Goal: Information Seeking & Learning: Find specific page/section

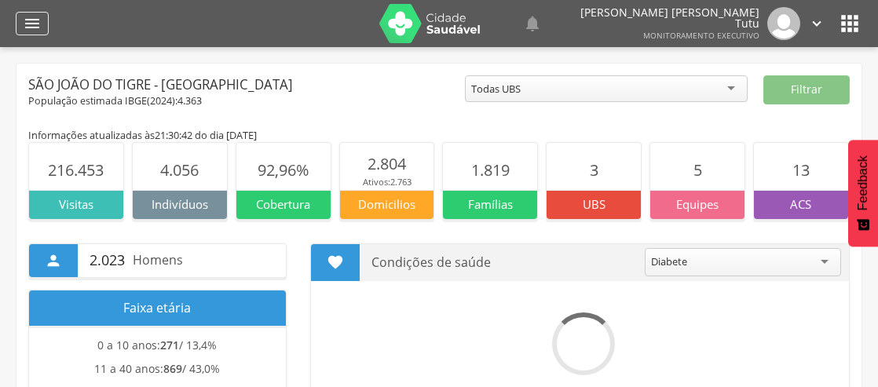
click at [41, 27] on icon "" at bounding box center [32, 23] width 19 height 19
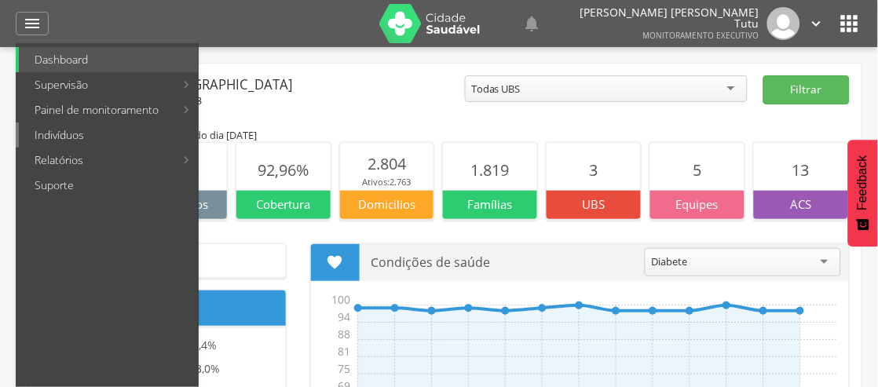
click at [55, 128] on link "Indivíduos" at bounding box center [108, 134] width 179 height 25
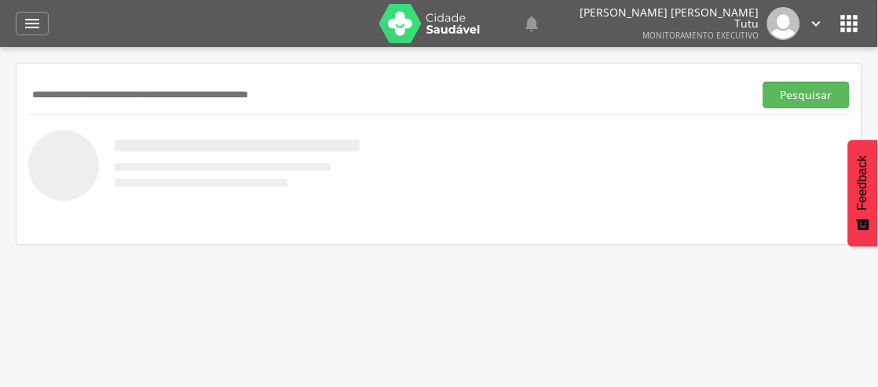
click at [60, 100] on input "text" at bounding box center [387, 95] width 719 height 27
click at [63, 90] on input "text" at bounding box center [387, 95] width 719 height 27
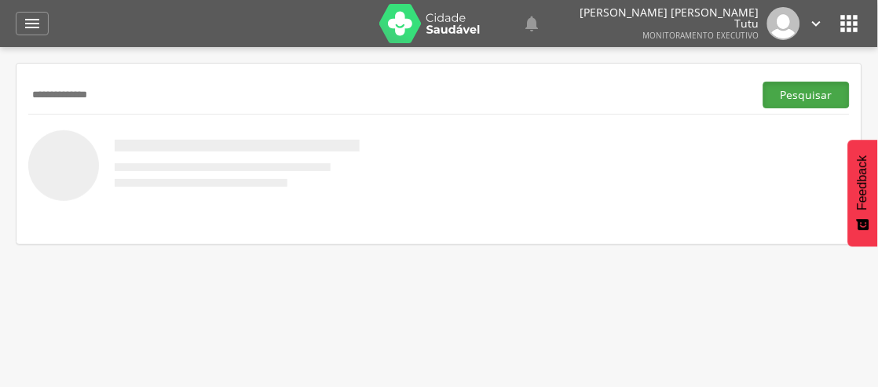
click at [766, 95] on button "Pesquisar" at bounding box center [806, 95] width 86 height 27
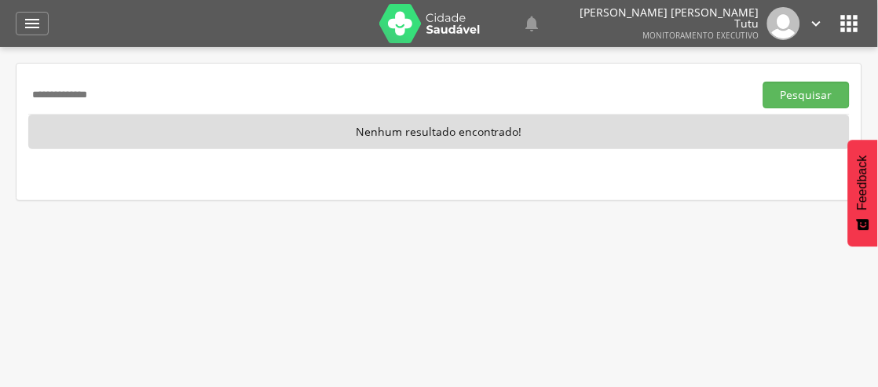
click at [542, 71] on div "**********" at bounding box center [438, 132] width 845 height 137
click at [306, 93] on input "**********" at bounding box center [387, 95] width 719 height 27
type input "*"
type input "**********"
click at [763, 82] on button "Pesquisar" at bounding box center [806, 95] width 86 height 27
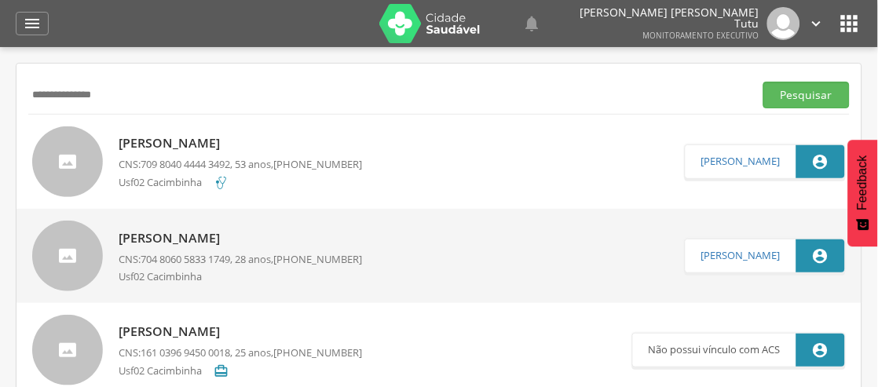
click at [251, 130] on div "Edvaldo Caetano CNS: 709 8040 4444 3492 , 53 anos, (87) 99164-3270 Usf02 Cacimb…" at bounding box center [240, 162] width 243 height 64
type input "**********"
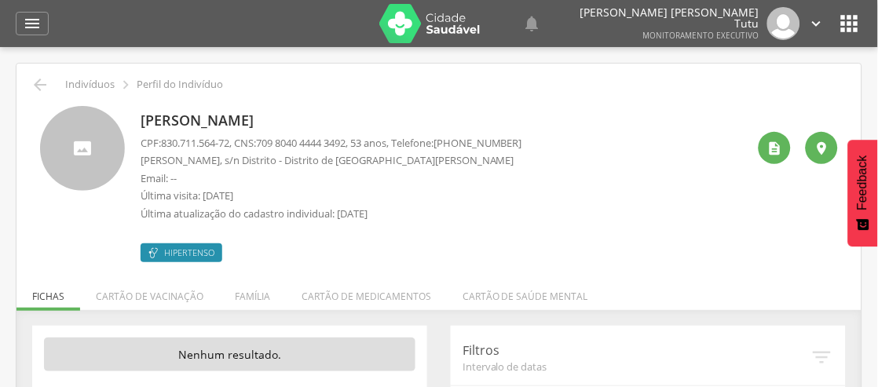
click at [49, 79] on div " Indivíduos  Perfil do Indivíduo" at bounding box center [438, 84] width 821 height 19
click at [40, 83] on icon "" at bounding box center [40, 84] width 19 height 19
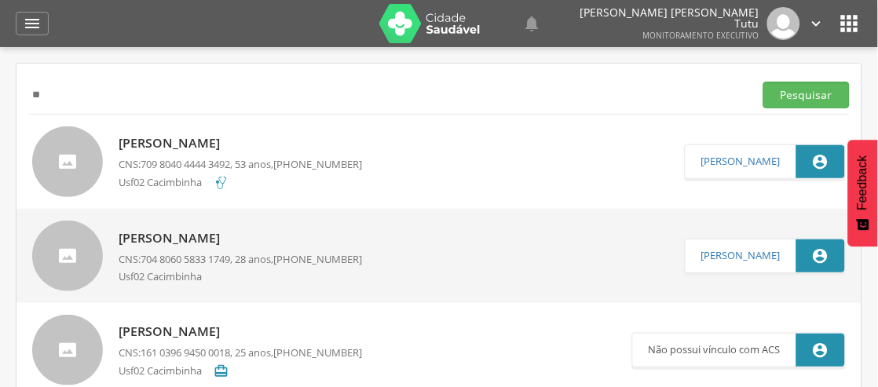
type input "*"
click at [763, 82] on button "Pesquisar" at bounding box center [806, 95] width 86 height 27
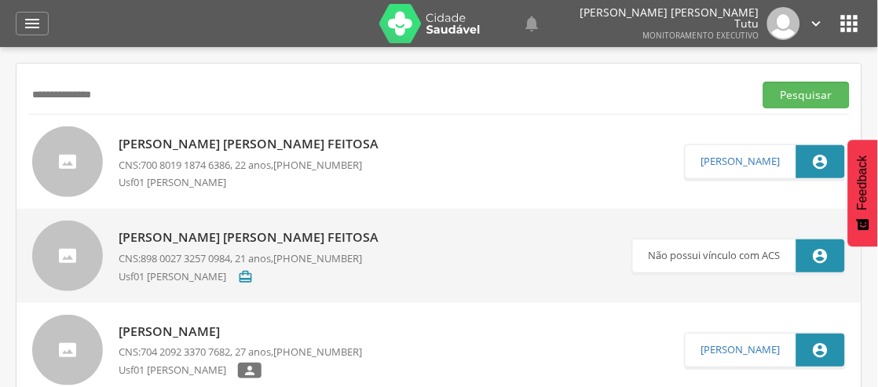
click at [126, 147] on p "Vanessa Eduarda da Silva Feitosa" at bounding box center [253, 144] width 268 height 18
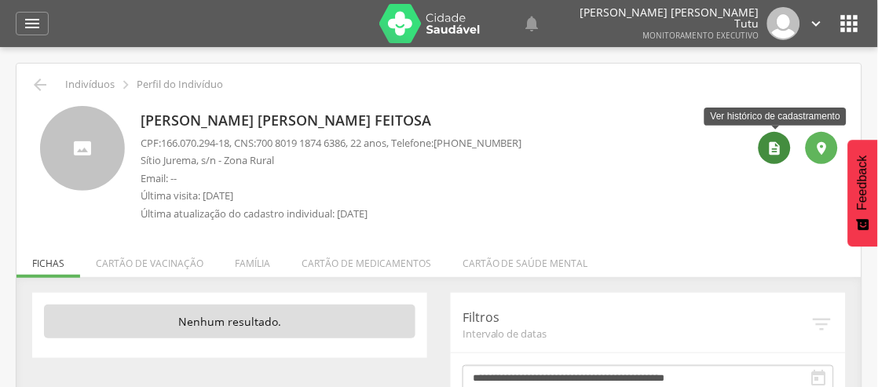
click at [786, 146] on div "" at bounding box center [774, 148] width 32 height 32
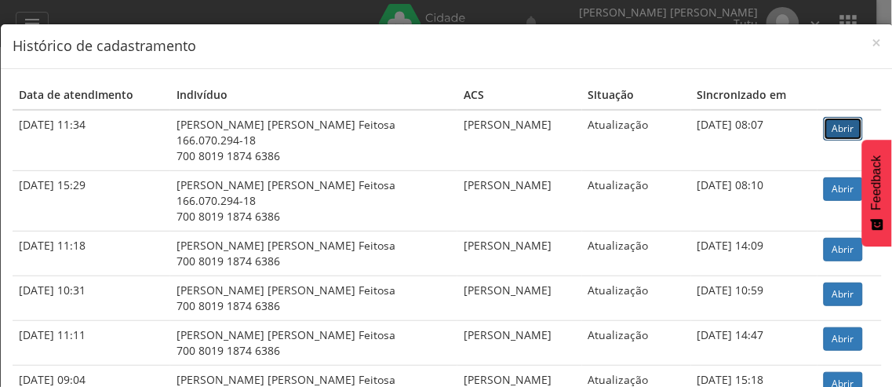
click at [825, 134] on link "Abrir" at bounding box center [843, 129] width 39 height 24
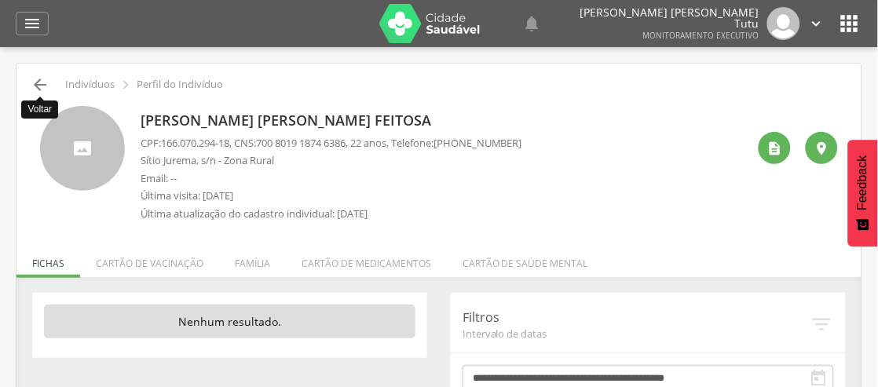
click at [40, 90] on icon "" at bounding box center [40, 84] width 19 height 19
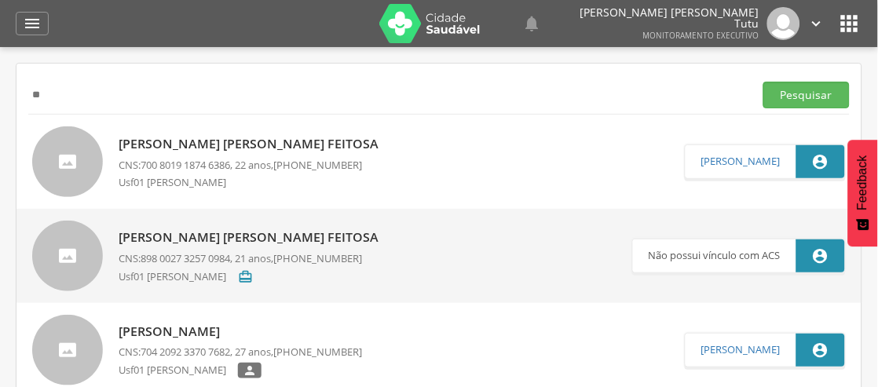
type input "*"
click at [763, 82] on button "Pesquisar" at bounding box center [806, 95] width 86 height 27
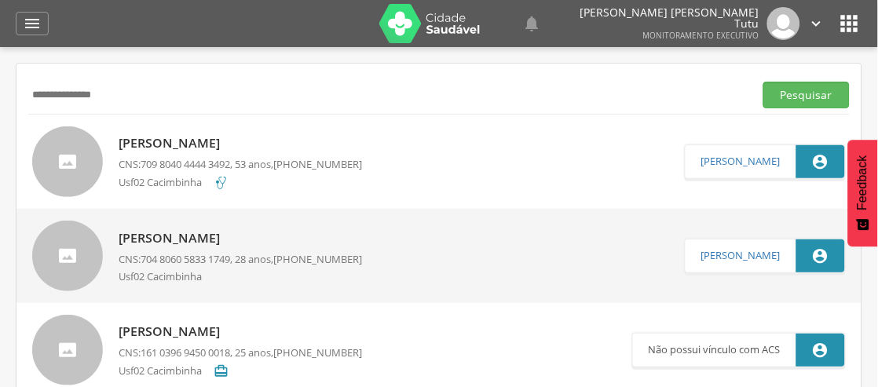
click at [133, 142] on p "Edvaldo Caetano" at bounding box center [240, 143] width 243 height 18
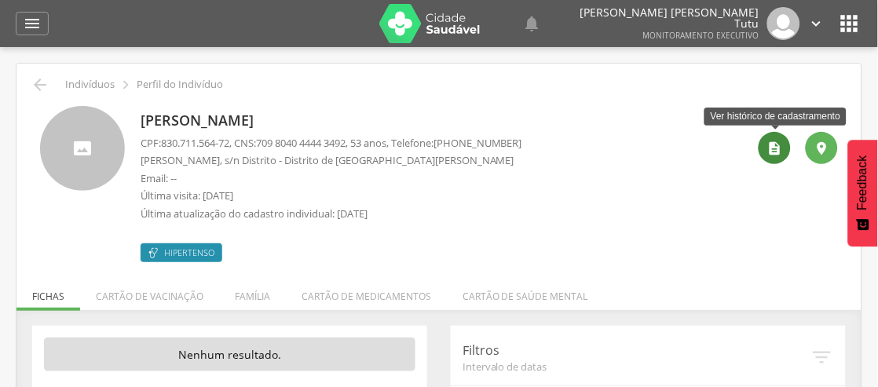
click at [765, 153] on div "" at bounding box center [774, 148] width 32 height 32
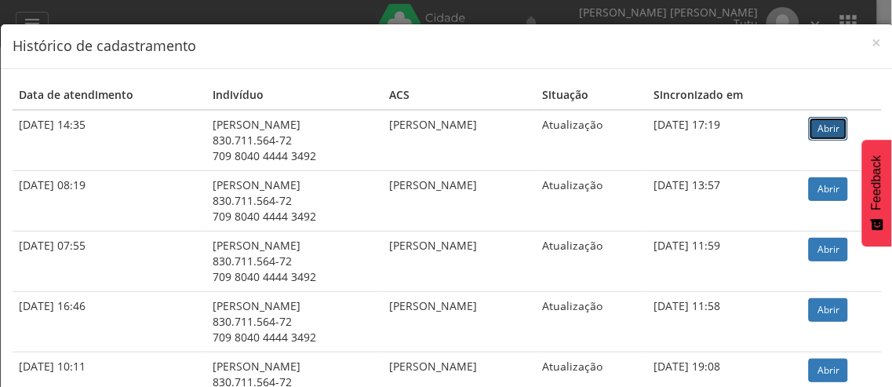
click at [819, 129] on link "Abrir" at bounding box center [828, 129] width 39 height 24
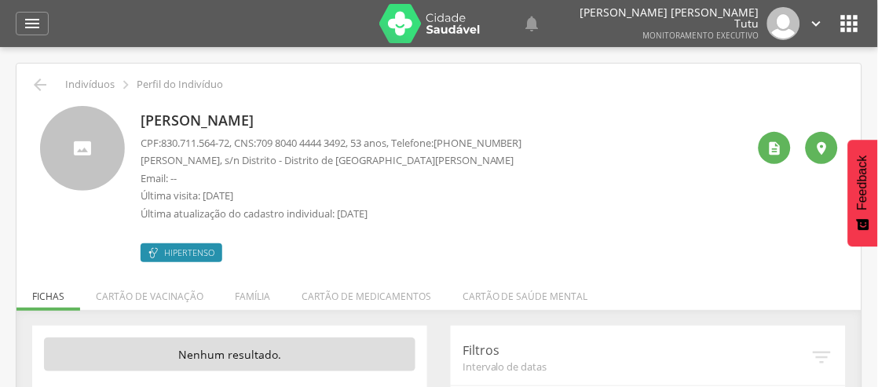
scroll to position [35, 0]
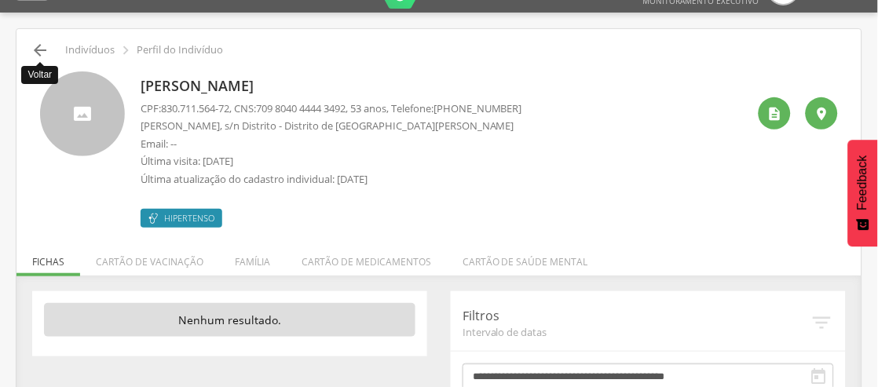
click at [42, 43] on icon "" at bounding box center [40, 50] width 19 height 19
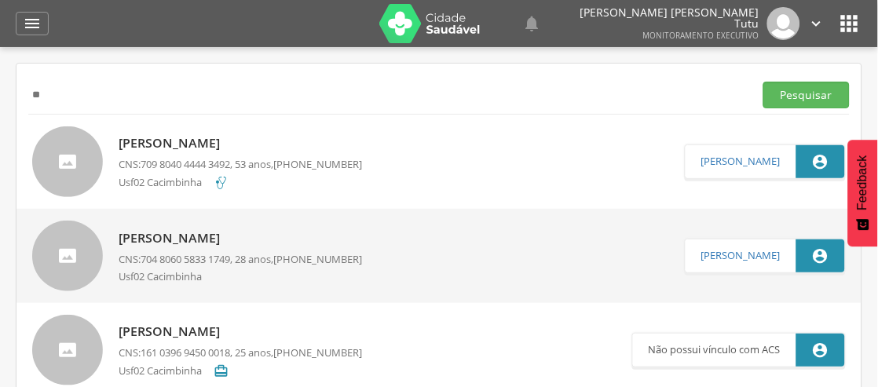
type input "*"
click at [763, 82] on button "Pesquisar" at bounding box center [806, 95] width 86 height 27
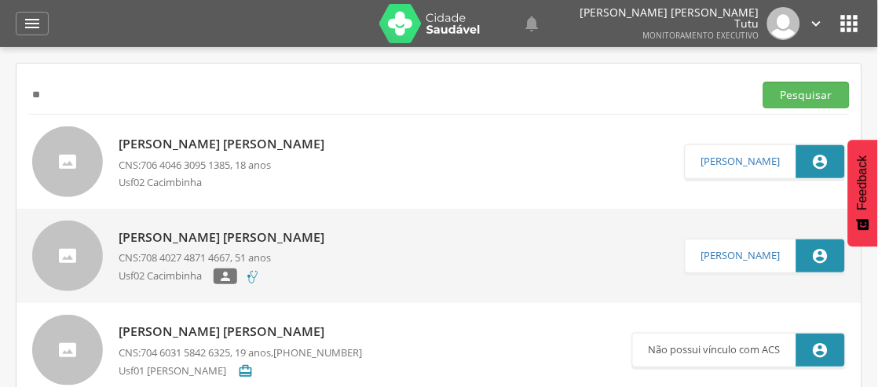
type input "*"
click at [763, 82] on button "Pesquisar" at bounding box center [806, 95] width 86 height 27
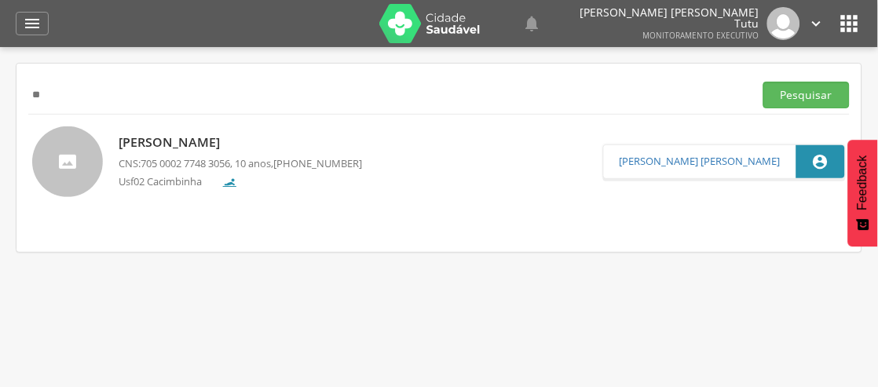
type input "*"
click at [763, 82] on button "Pesquisar" at bounding box center [806, 95] width 86 height 27
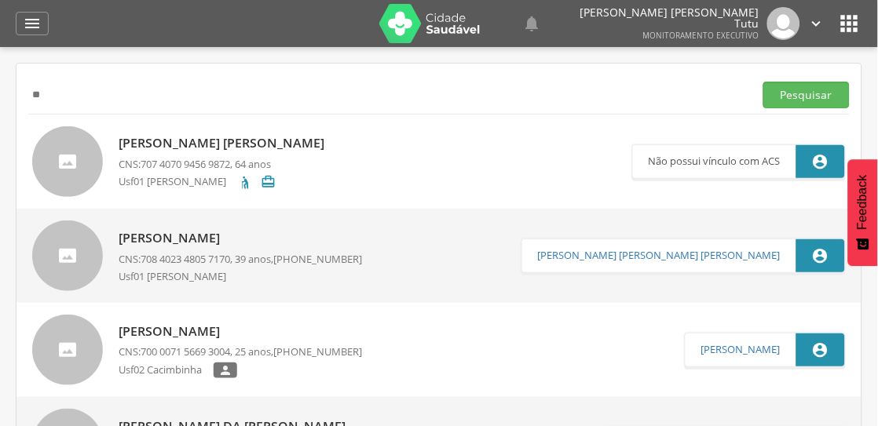
type input "*"
click at [763, 82] on button "Pesquisar" at bounding box center [806, 95] width 86 height 27
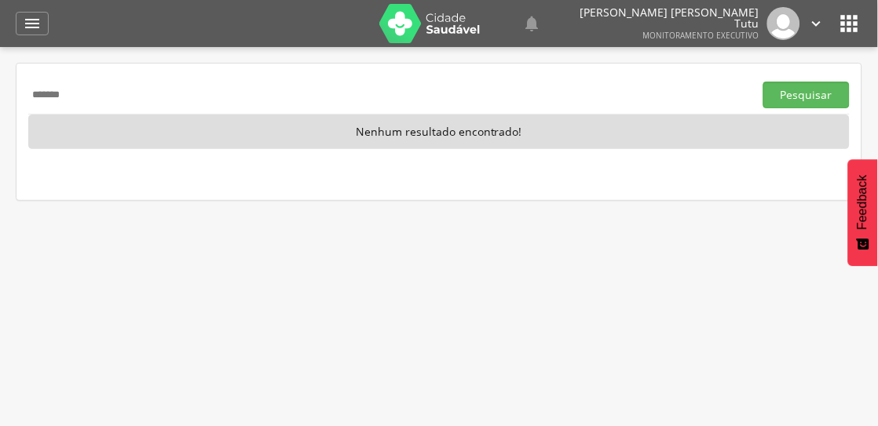
click at [763, 82] on button "Pesquisar" at bounding box center [806, 95] width 86 height 27
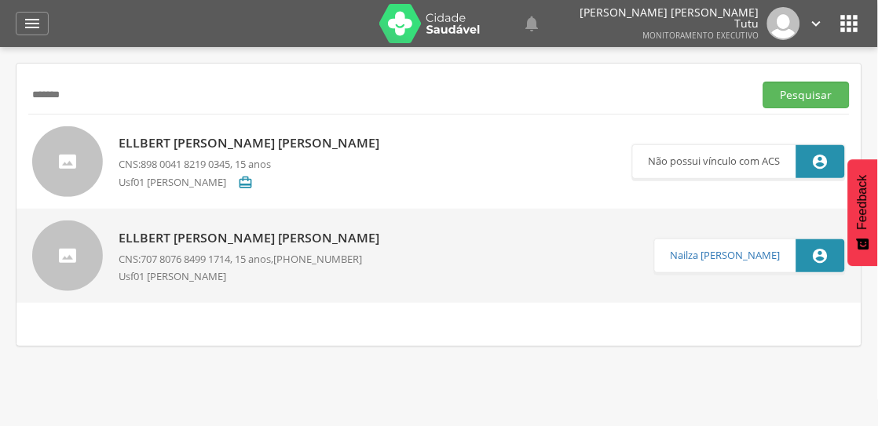
click at [327, 240] on p "Ellbert Gustavo da Silva Monteiro" at bounding box center [253, 238] width 268 height 18
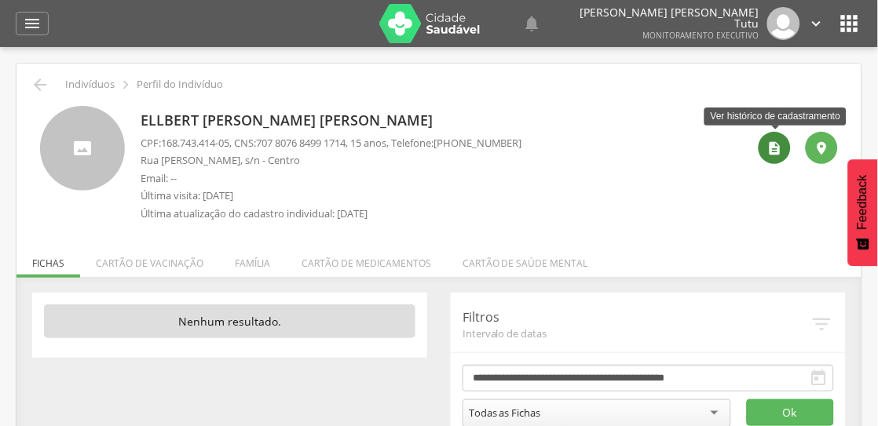
click at [773, 151] on icon "" at bounding box center [775, 148] width 16 height 16
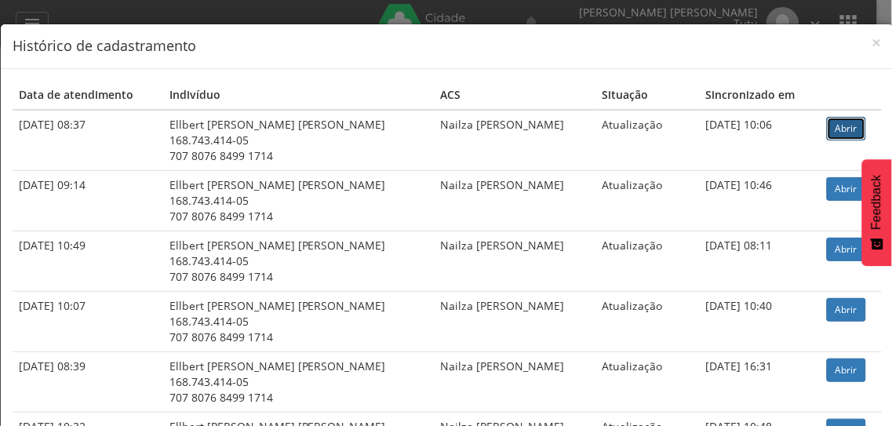
click at [827, 129] on link "Abrir" at bounding box center [846, 129] width 39 height 24
click at [873, 41] on span "×" at bounding box center [877, 42] width 9 height 22
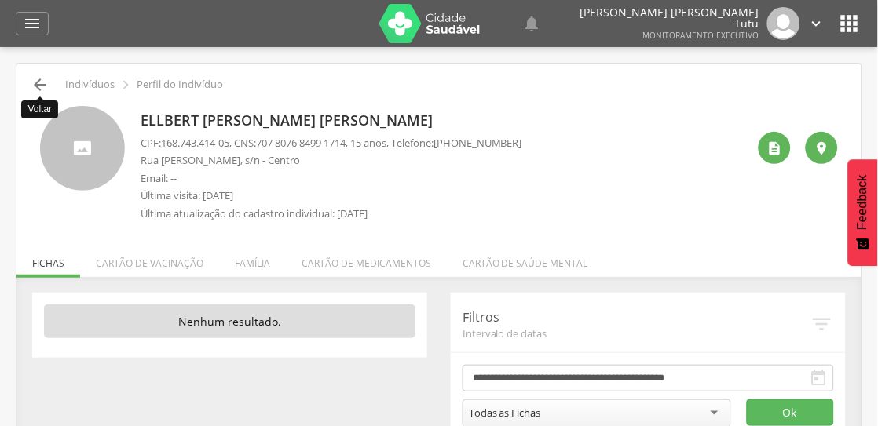
click at [44, 81] on icon "" at bounding box center [40, 84] width 19 height 19
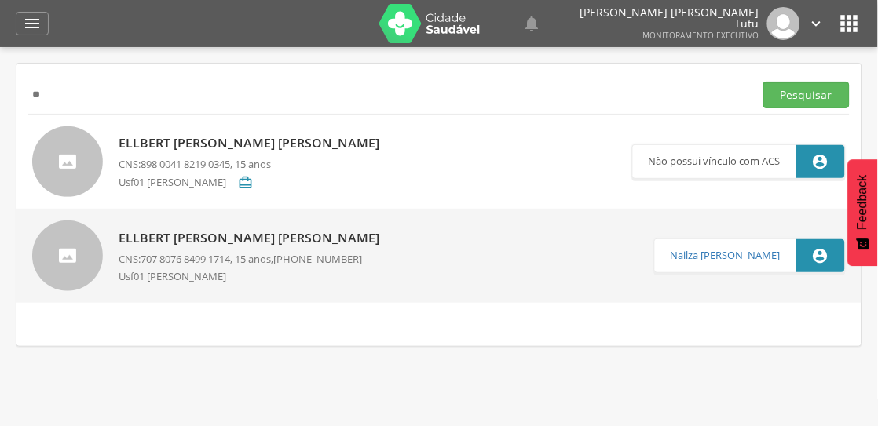
type input "*"
click at [763, 82] on button "Pesquisar" at bounding box center [806, 95] width 86 height 27
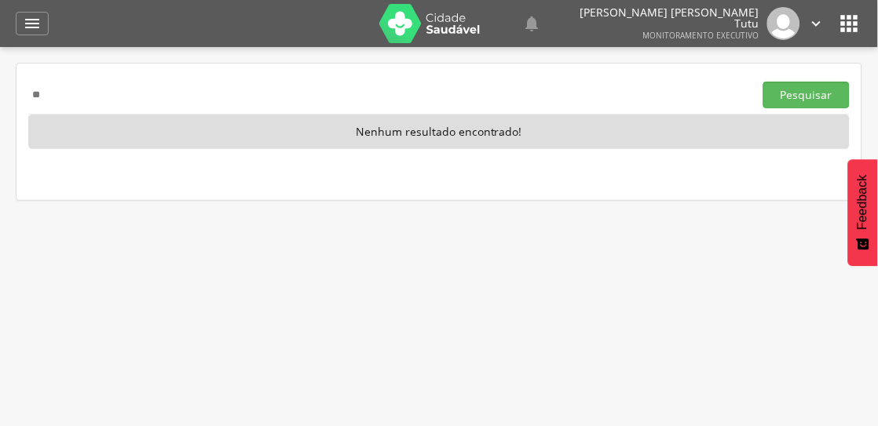
type input "*"
click at [763, 82] on button "Pesquisar" at bounding box center [806, 95] width 86 height 27
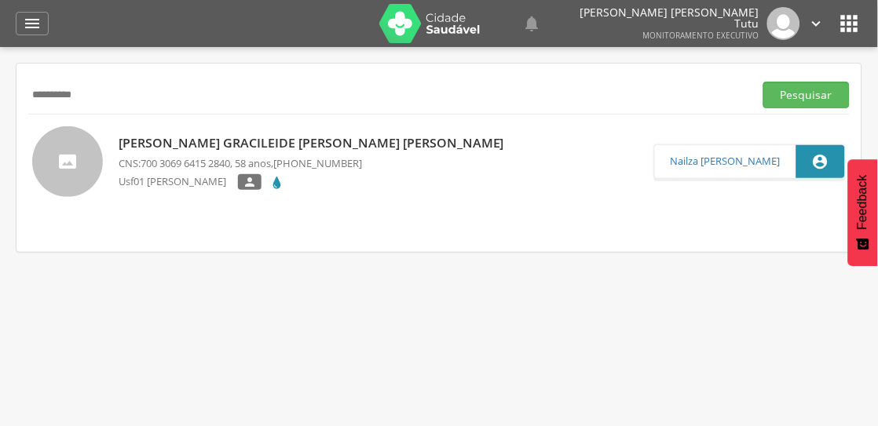
click at [173, 154] on div "Maria Gracileide de Sousa Medeiros CNS: 700 3069 6415 2840 , 58 anos, (83) 9992…" at bounding box center [315, 162] width 393 height 65
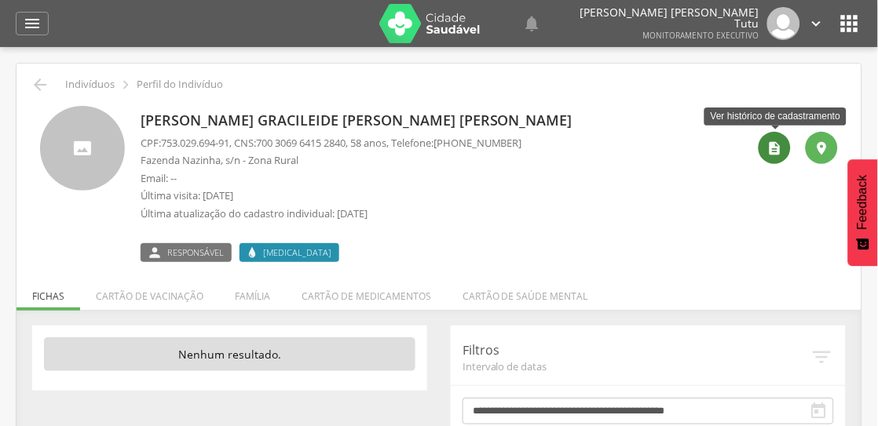
click at [783, 149] on div "" at bounding box center [774, 148] width 32 height 32
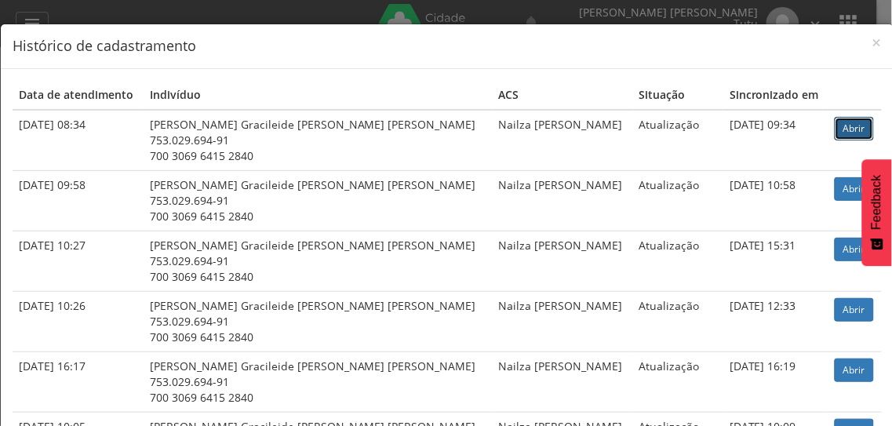
click at [854, 129] on link "Abrir" at bounding box center [854, 129] width 39 height 24
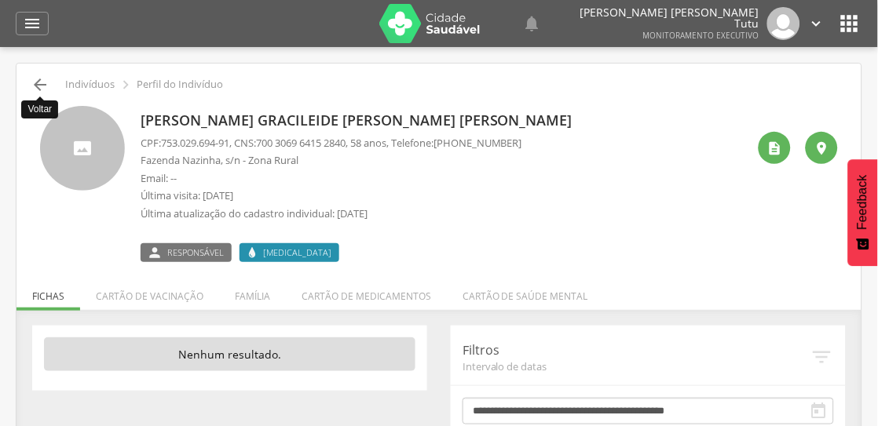
click at [40, 89] on icon "" at bounding box center [40, 84] width 19 height 19
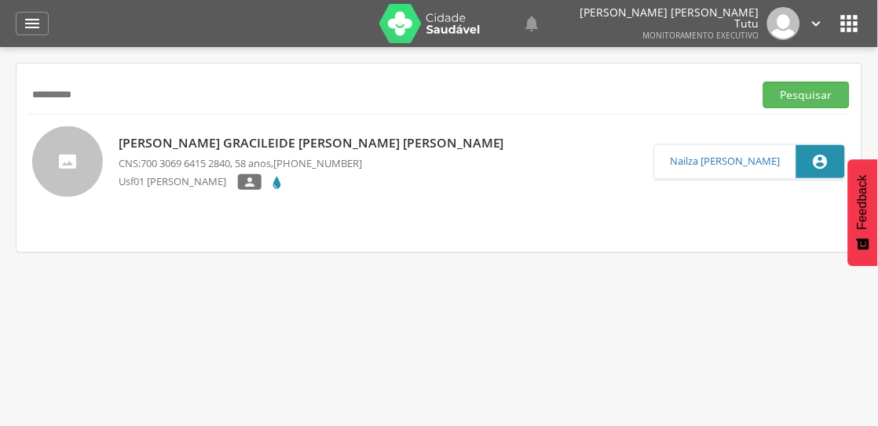
drag, startPoint x: 81, startPoint y: 91, endPoint x: 0, endPoint y: 104, distance: 81.8
click at [0, 104] on div " Supervisão  Distritos  Ubs Coordenador: - São João do Tigre / PB Intervalo …" at bounding box center [439, 260] width 878 height 426
type input "**********"
click at [763, 82] on button "Pesquisar" at bounding box center [806, 95] width 86 height 27
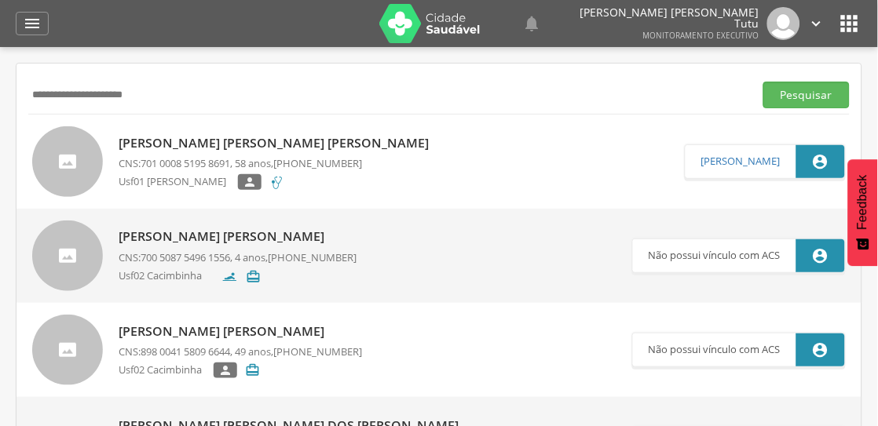
click at [251, 141] on p "[PERSON_NAME]" at bounding box center [278, 143] width 318 height 18
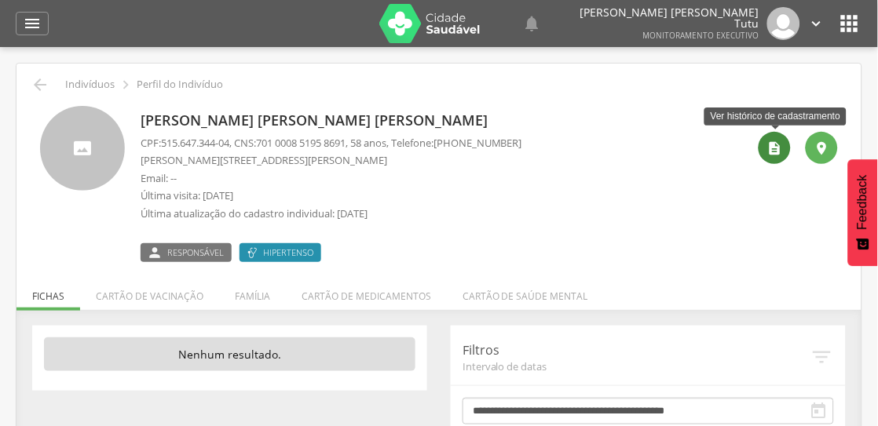
click at [768, 160] on div "" at bounding box center [774, 148] width 32 height 32
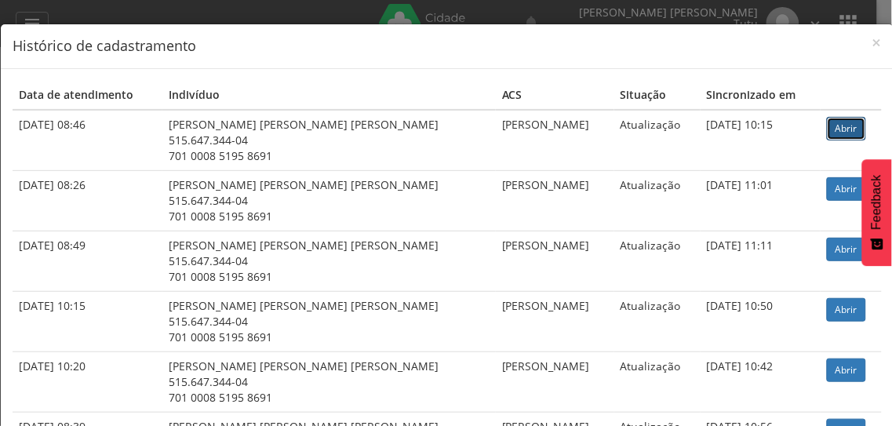
click at [827, 133] on link "Abrir" at bounding box center [846, 129] width 39 height 24
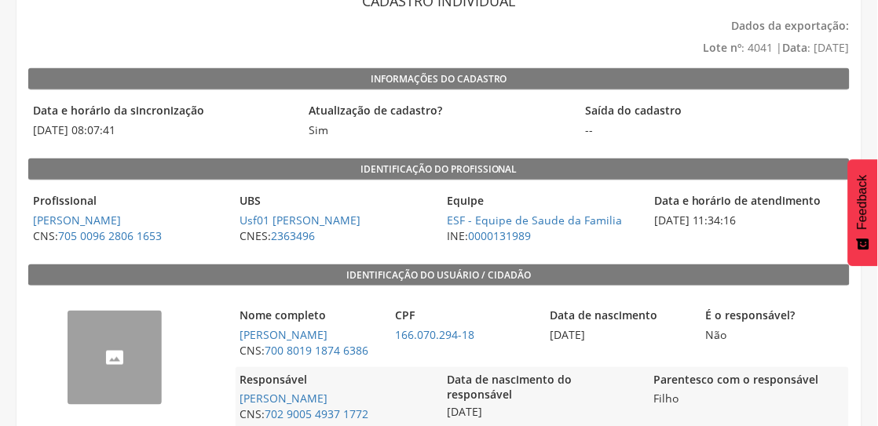
scroll to position [104, 0]
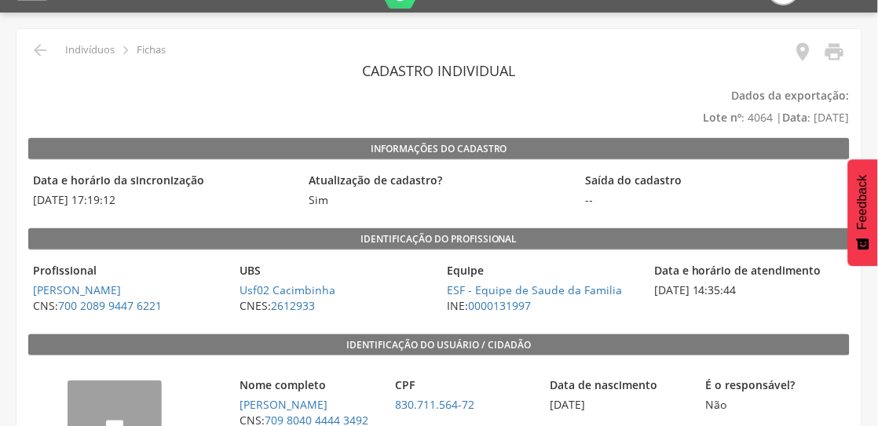
scroll to position [35, 0]
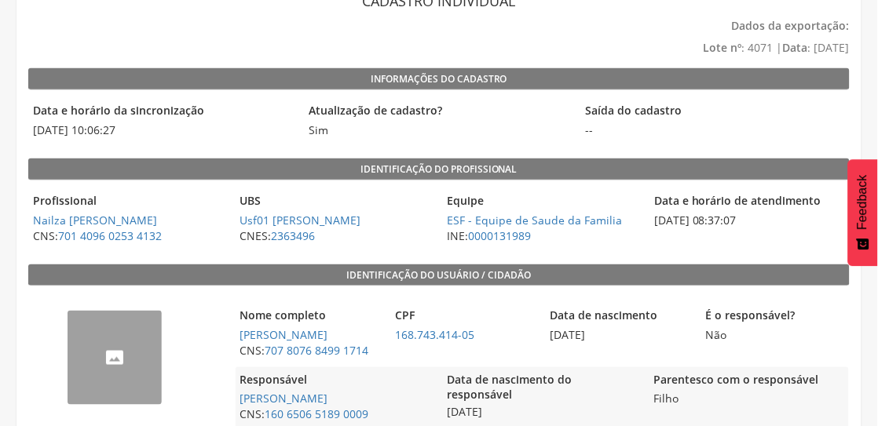
scroll to position [104, 0]
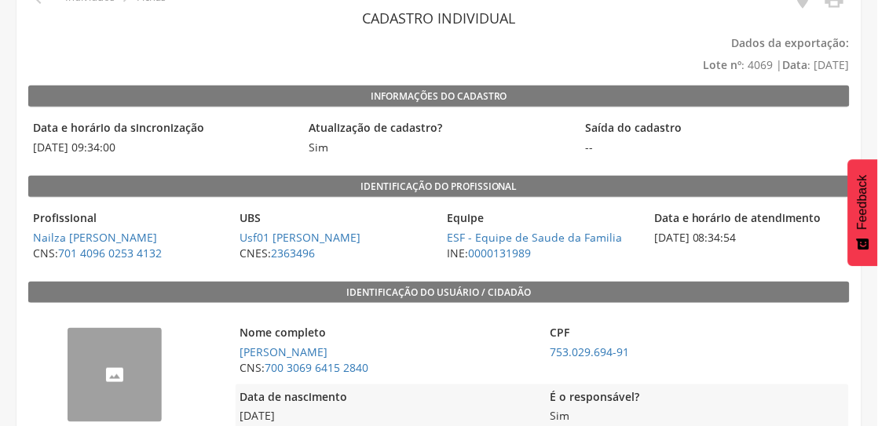
scroll to position [348, 0]
